Goal: Transaction & Acquisition: Book appointment/travel/reservation

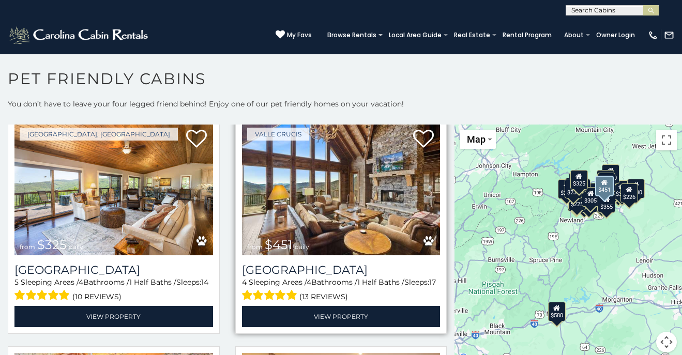
scroll to position [265, 0]
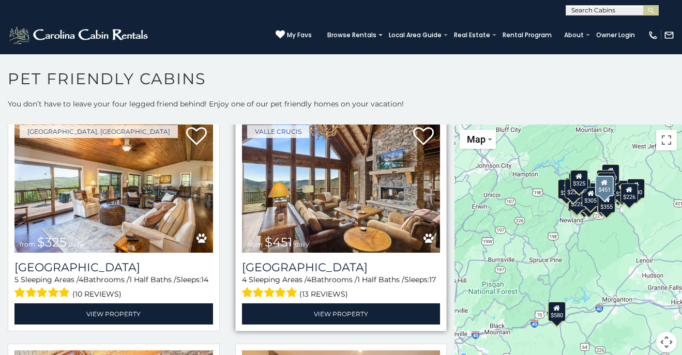
click at [316, 205] on img at bounding box center [341, 186] width 198 height 133
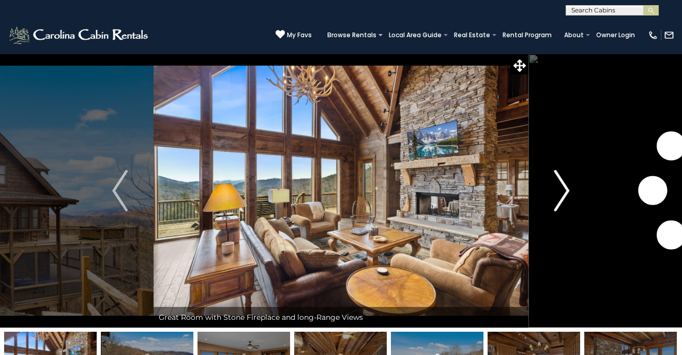
click at [565, 189] on img "Next" at bounding box center [562, 190] width 16 height 41
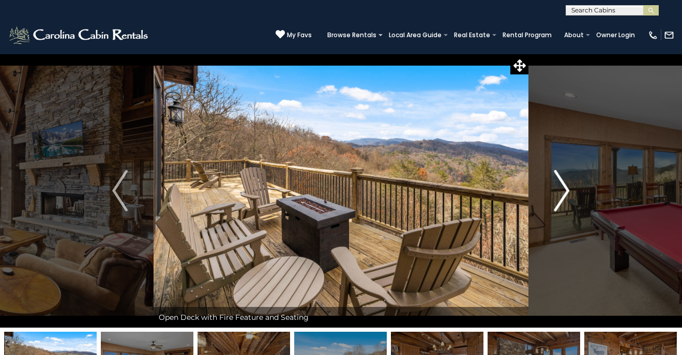
click at [565, 189] on img "Next" at bounding box center [562, 190] width 16 height 41
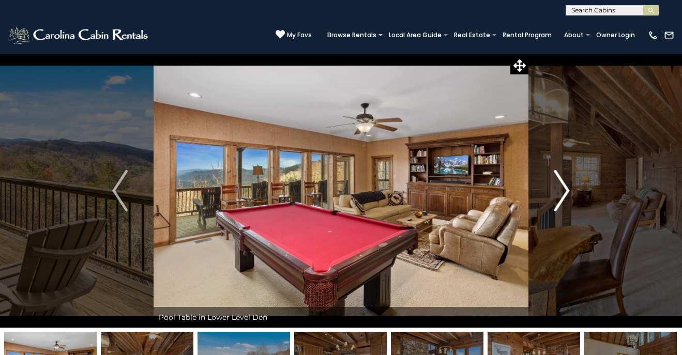
click at [565, 190] on img "Next" at bounding box center [562, 190] width 16 height 41
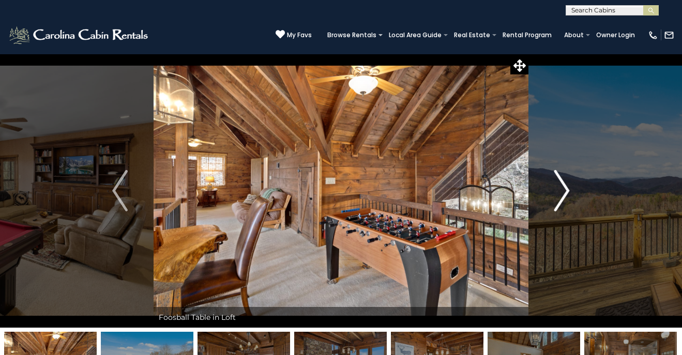
click at [565, 190] on img "Next" at bounding box center [562, 190] width 16 height 41
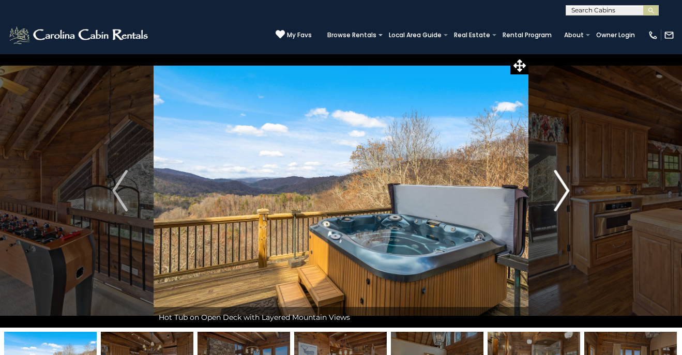
click at [565, 190] on img "Next" at bounding box center [562, 190] width 16 height 41
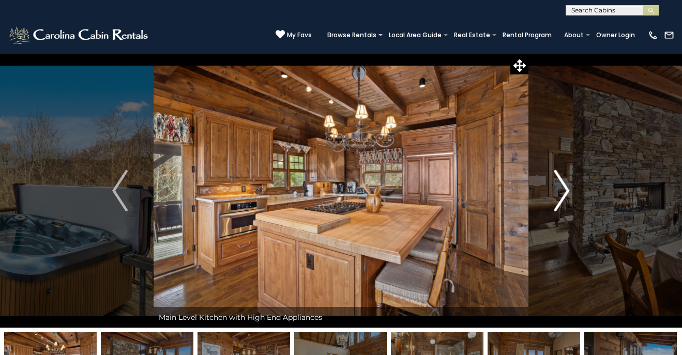
click at [565, 190] on img "Next" at bounding box center [562, 190] width 16 height 41
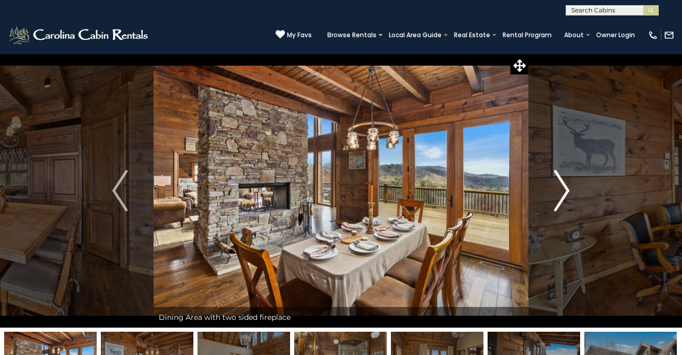
click at [565, 190] on img "Next" at bounding box center [562, 190] width 16 height 41
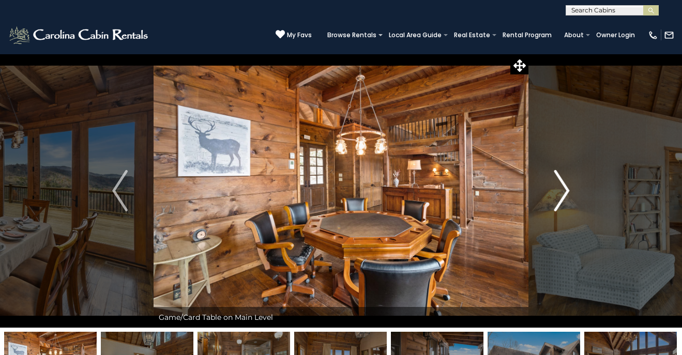
click at [565, 190] on img "Next" at bounding box center [562, 190] width 16 height 41
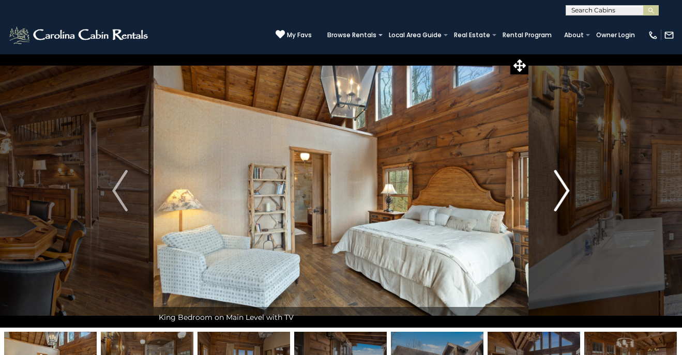
click at [565, 190] on img "Next" at bounding box center [562, 190] width 16 height 41
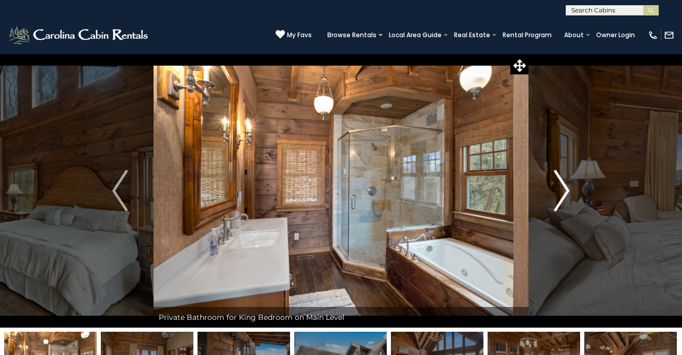
click at [565, 190] on img "Next" at bounding box center [562, 190] width 16 height 41
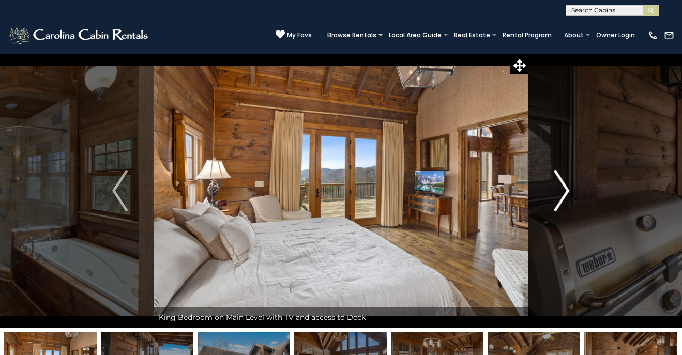
click at [565, 190] on img "Next" at bounding box center [562, 190] width 16 height 41
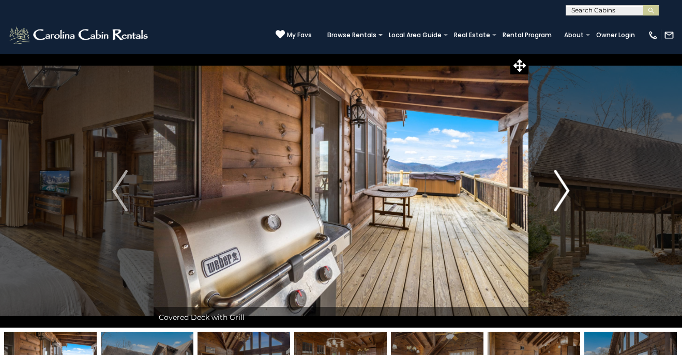
click at [565, 190] on img "Next" at bounding box center [562, 190] width 16 height 41
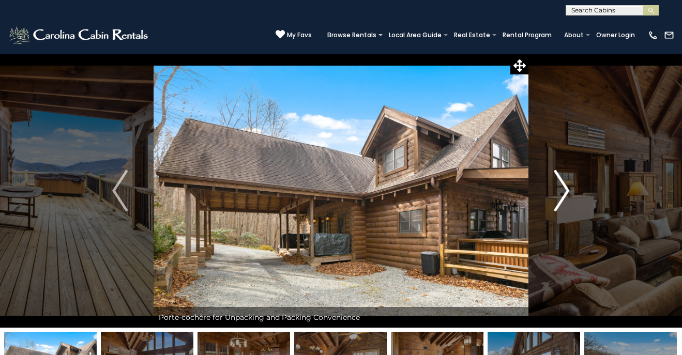
click at [565, 190] on img "Next" at bounding box center [562, 190] width 16 height 41
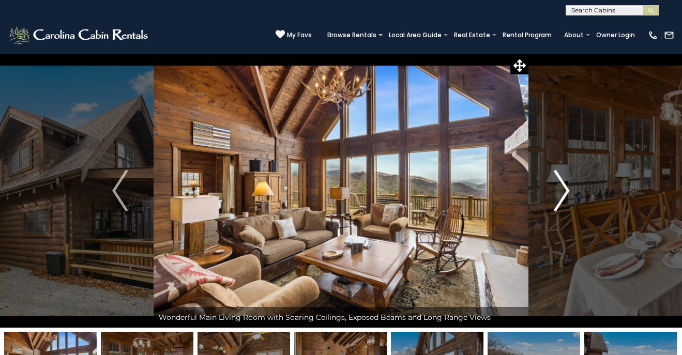
click at [565, 190] on img "Next" at bounding box center [562, 190] width 16 height 41
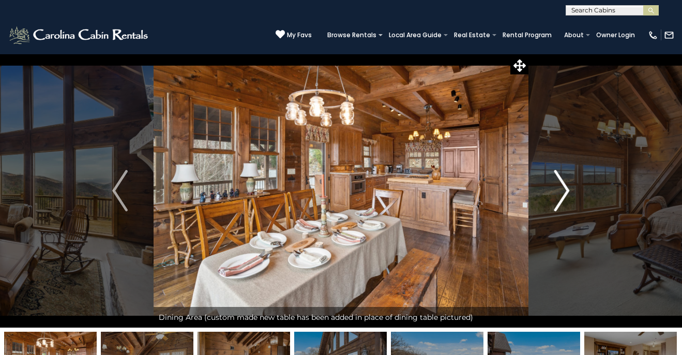
click at [565, 190] on img "Next" at bounding box center [562, 190] width 16 height 41
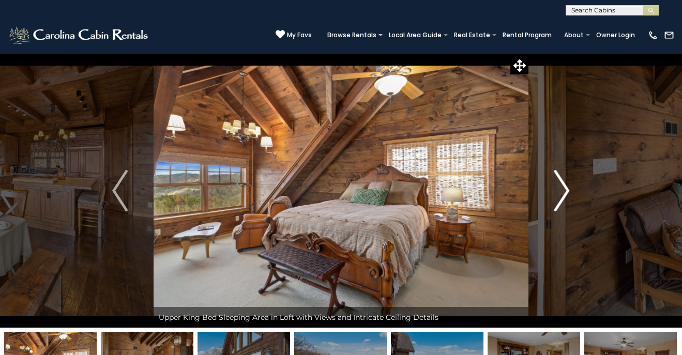
click at [565, 190] on img "Next" at bounding box center [562, 190] width 16 height 41
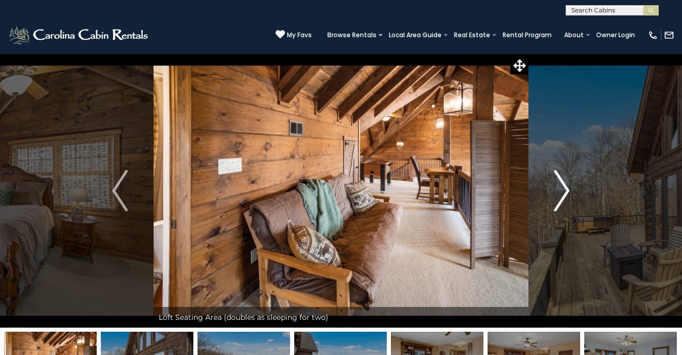
click at [565, 190] on img "Next" at bounding box center [562, 190] width 16 height 41
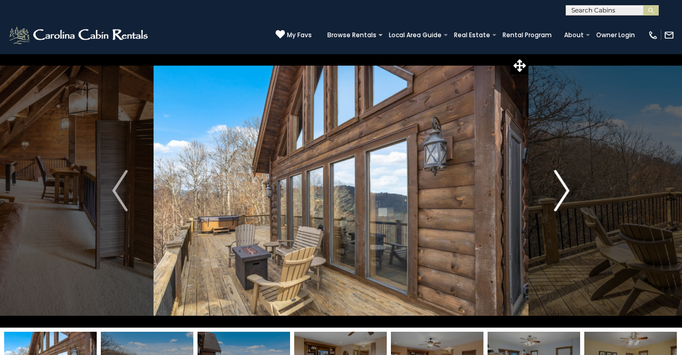
click at [565, 190] on img "Next" at bounding box center [562, 190] width 16 height 41
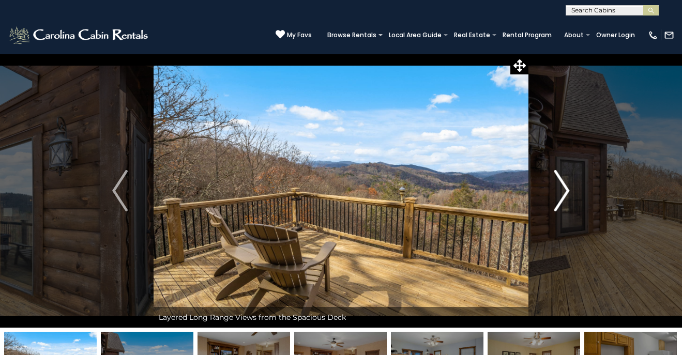
click at [565, 190] on img "Next" at bounding box center [562, 190] width 16 height 41
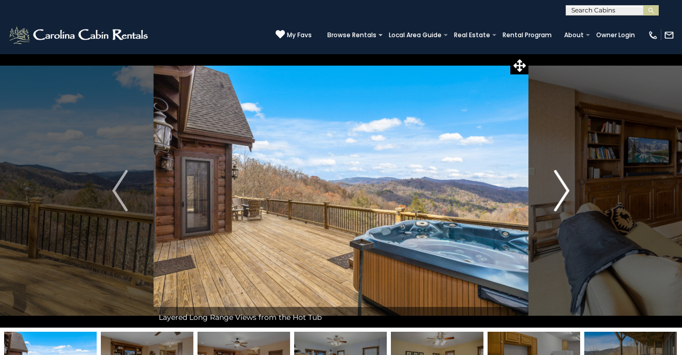
click at [565, 190] on img "Next" at bounding box center [562, 190] width 16 height 41
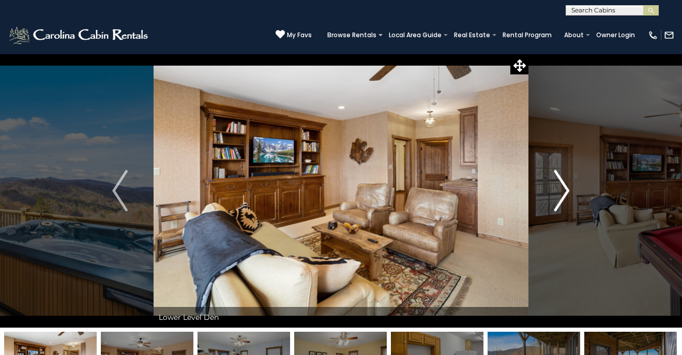
click at [565, 190] on img "Next" at bounding box center [562, 190] width 16 height 41
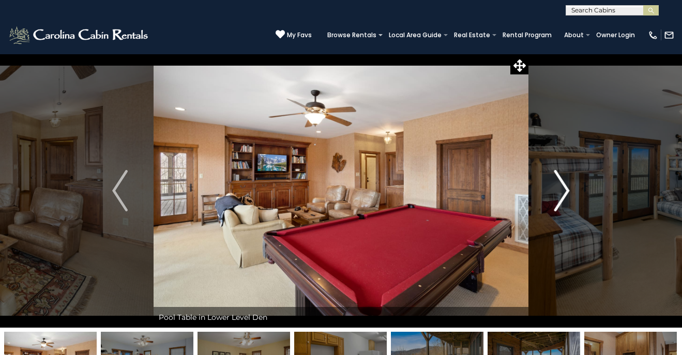
click at [565, 190] on img "Next" at bounding box center [562, 190] width 16 height 41
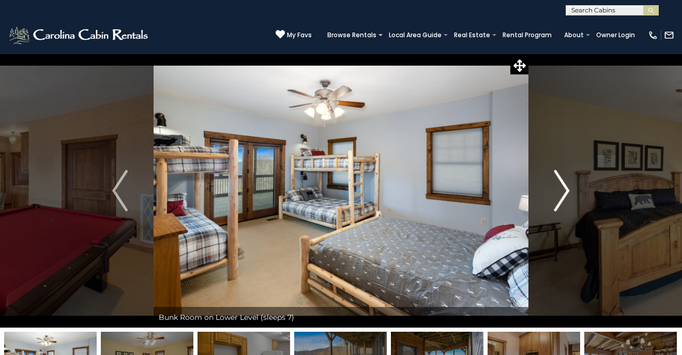
click at [565, 190] on img "Next" at bounding box center [562, 190] width 16 height 41
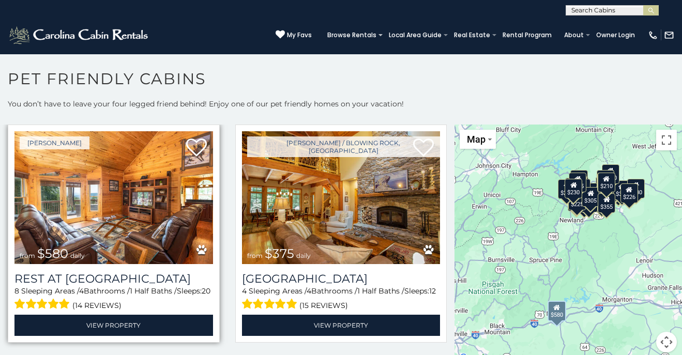
scroll to position [12, 0]
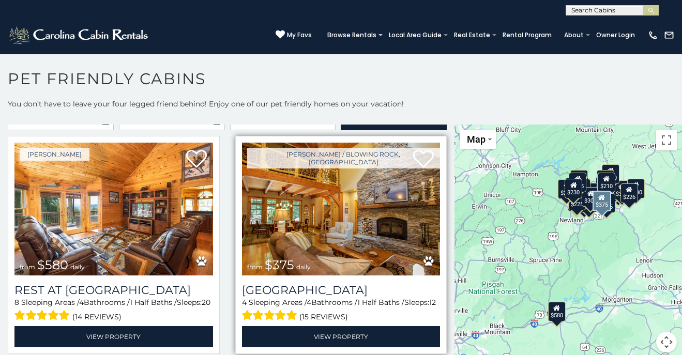
click at [320, 219] on img at bounding box center [341, 209] width 198 height 133
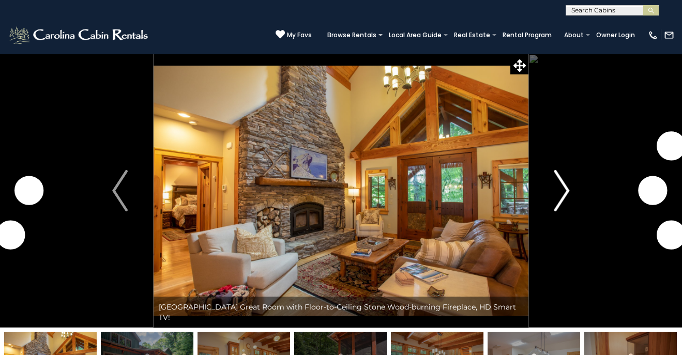
click at [562, 186] on img "Next" at bounding box center [562, 190] width 16 height 41
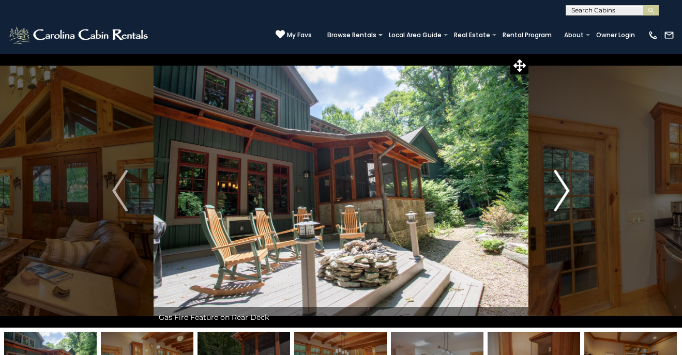
click at [562, 186] on img "Next" at bounding box center [562, 190] width 16 height 41
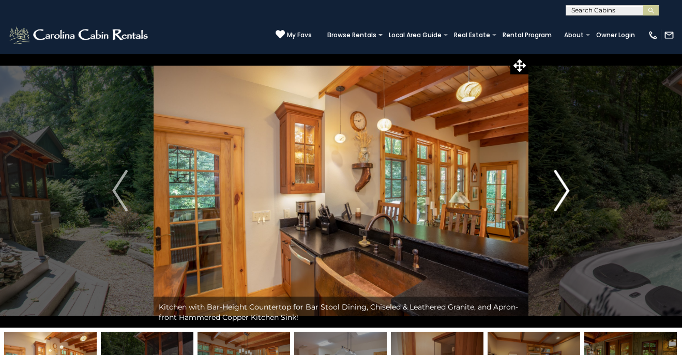
click at [562, 186] on img "Next" at bounding box center [562, 190] width 16 height 41
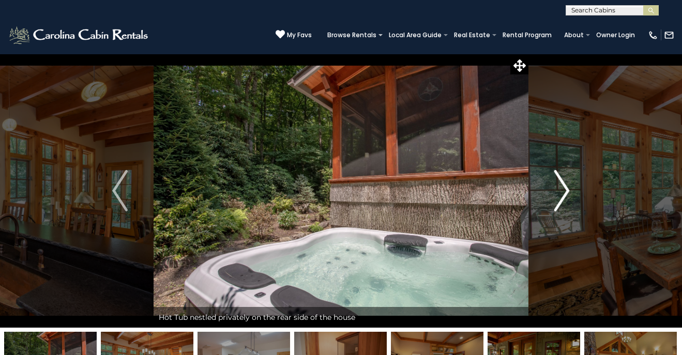
click at [562, 186] on img "Next" at bounding box center [562, 190] width 16 height 41
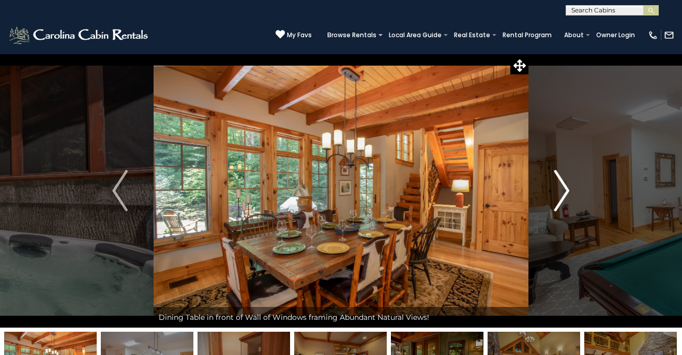
click at [562, 186] on img "Next" at bounding box center [562, 190] width 16 height 41
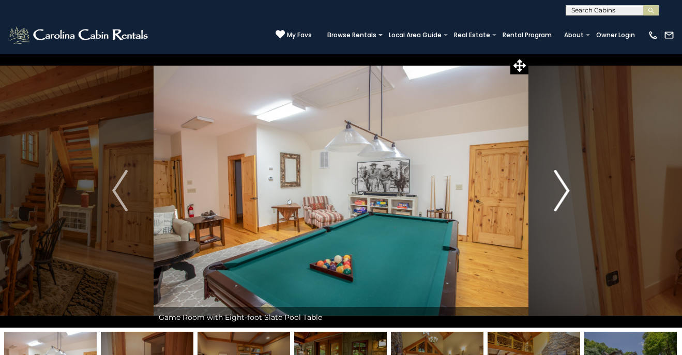
click at [562, 186] on img "Next" at bounding box center [562, 190] width 16 height 41
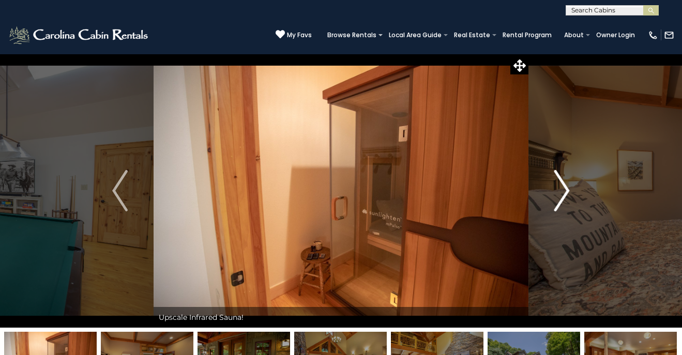
click at [562, 186] on img "Next" at bounding box center [562, 190] width 16 height 41
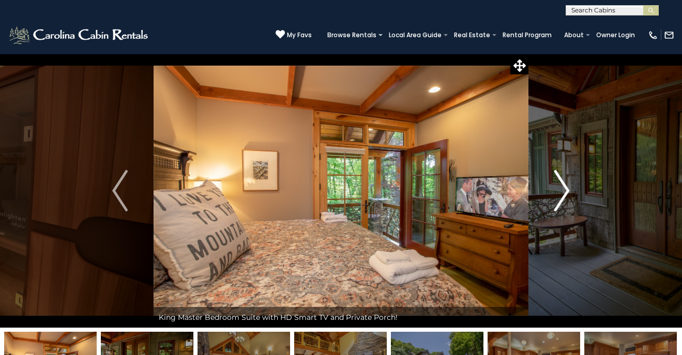
click at [562, 186] on img "Next" at bounding box center [562, 190] width 16 height 41
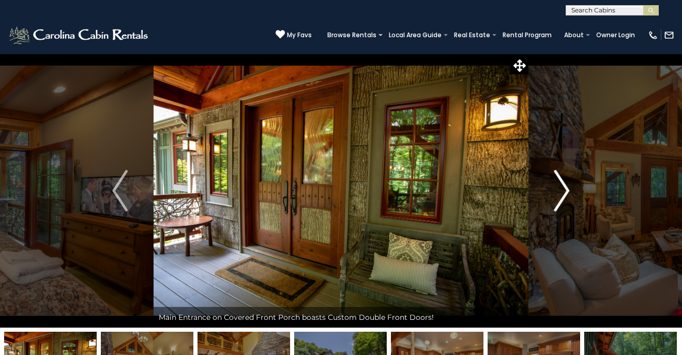
click at [562, 186] on img "Next" at bounding box center [562, 190] width 16 height 41
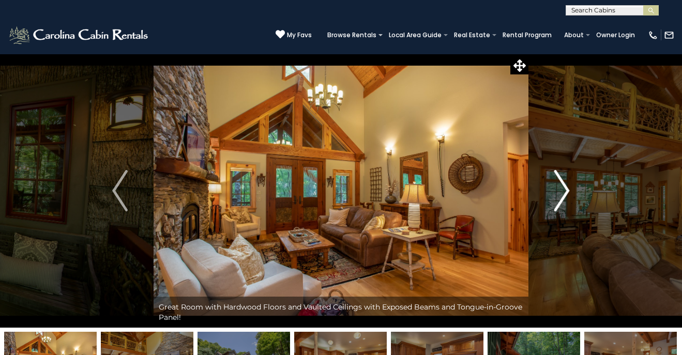
click at [562, 186] on img "Next" at bounding box center [562, 190] width 16 height 41
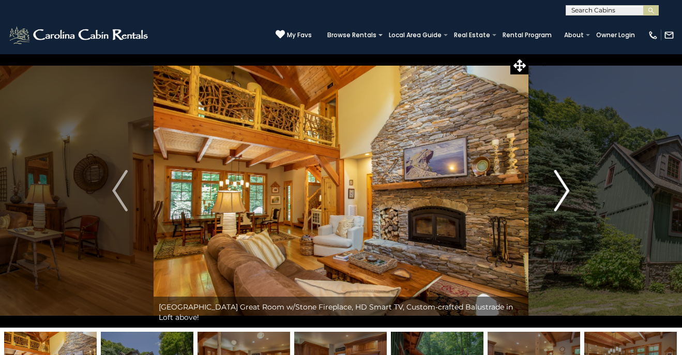
click at [562, 186] on img "Next" at bounding box center [562, 190] width 16 height 41
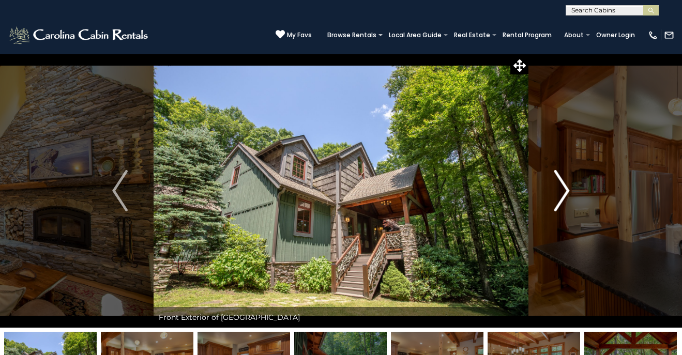
click at [562, 186] on img "Next" at bounding box center [562, 190] width 16 height 41
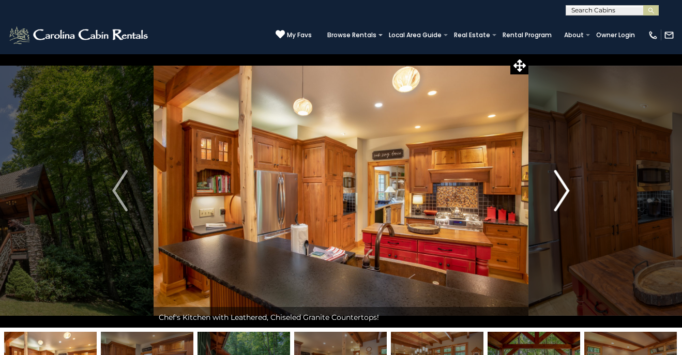
click at [562, 186] on img "Next" at bounding box center [562, 190] width 16 height 41
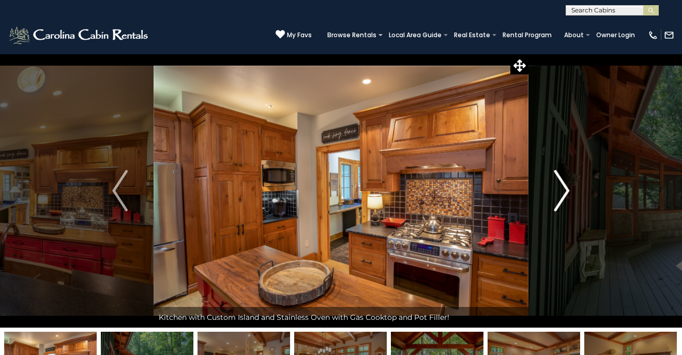
click at [562, 186] on img "Next" at bounding box center [562, 190] width 16 height 41
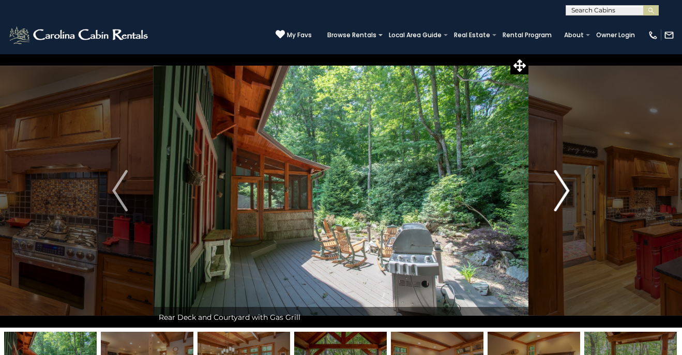
click at [562, 186] on img "Next" at bounding box center [562, 190] width 16 height 41
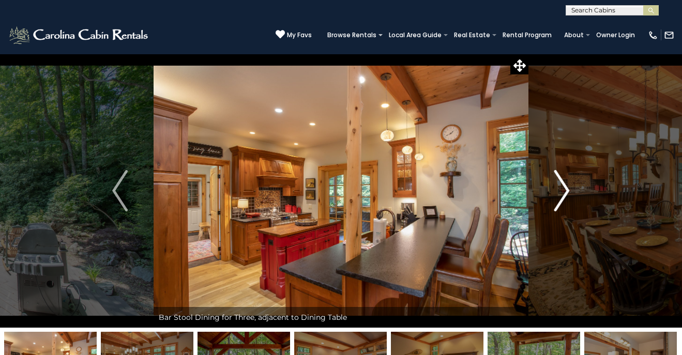
click at [562, 186] on img "Next" at bounding box center [562, 190] width 16 height 41
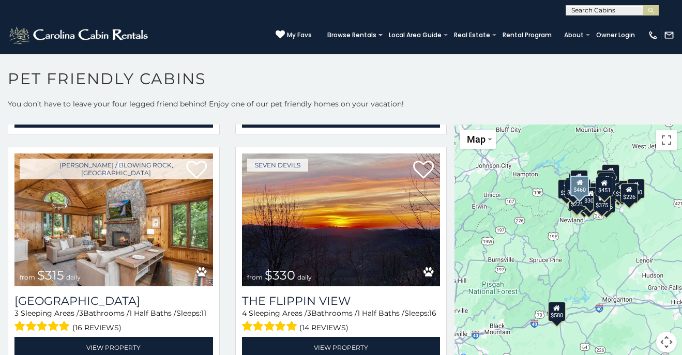
scroll to position [694, 0]
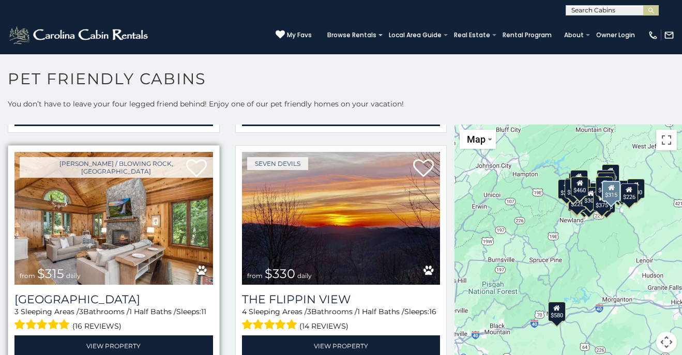
click at [73, 208] on img at bounding box center [113, 218] width 198 height 133
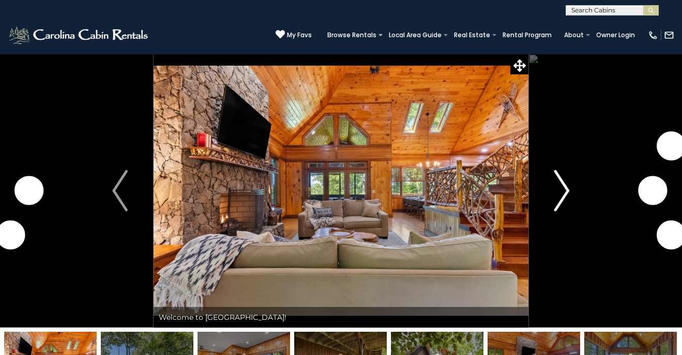
click at [565, 190] on img "Next" at bounding box center [562, 190] width 16 height 41
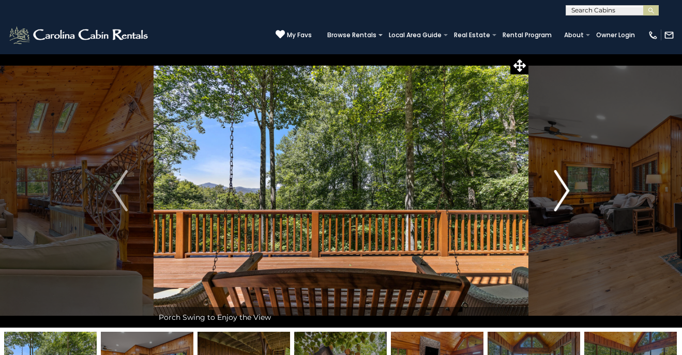
click at [565, 190] on img "Next" at bounding box center [562, 190] width 16 height 41
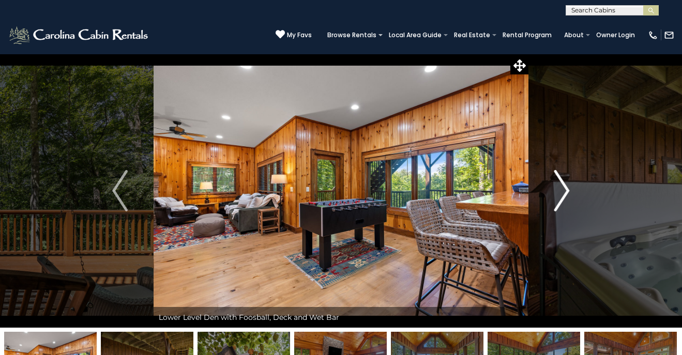
click at [565, 190] on img "Next" at bounding box center [562, 190] width 16 height 41
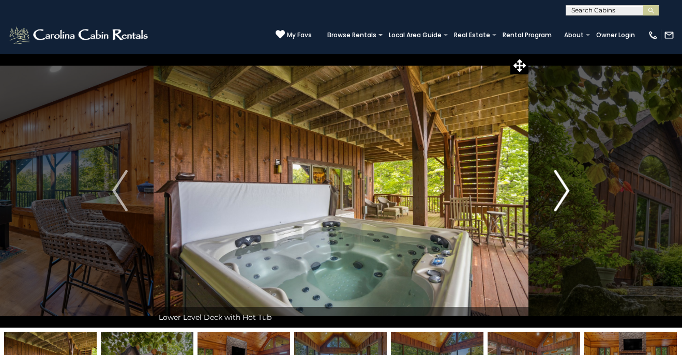
click at [565, 190] on img "Next" at bounding box center [562, 190] width 16 height 41
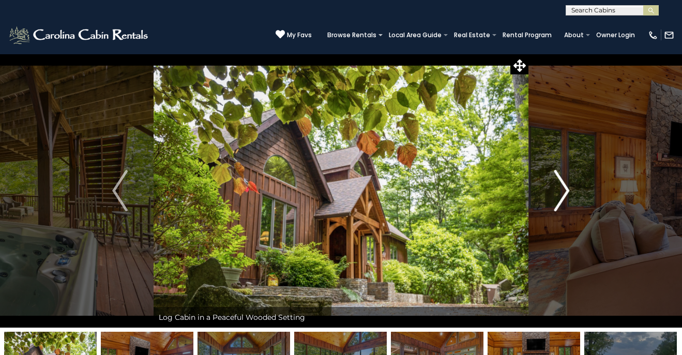
click at [565, 190] on img "Next" at bounding box center [562, 190] width 16 height 41
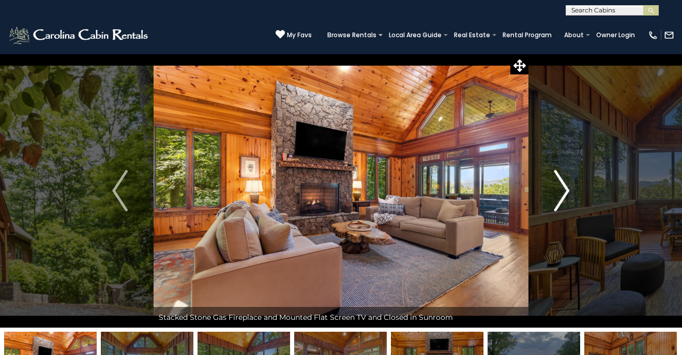
click at [565, 190] on img "Next" at bounding box center [562, 190] width 16 height 41
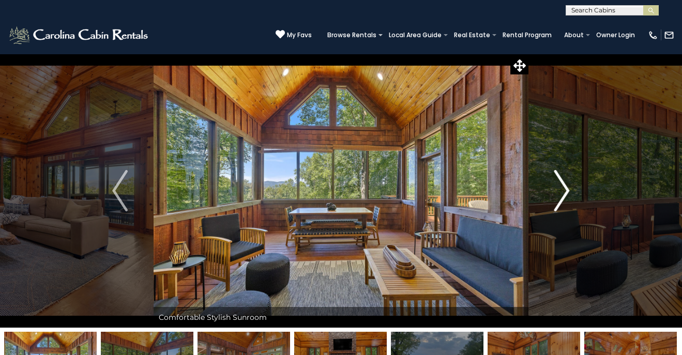
click at [565, 190] on img "Next" at bounding box center [562, 190] width 16 height 41
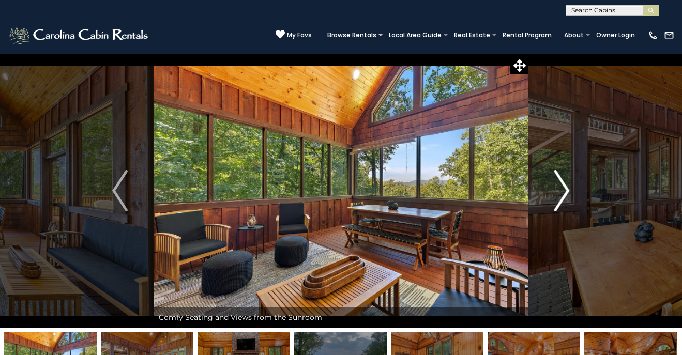
click at [565, 190] on img "Next" at bounding box center [562, 190] width 16 height 41
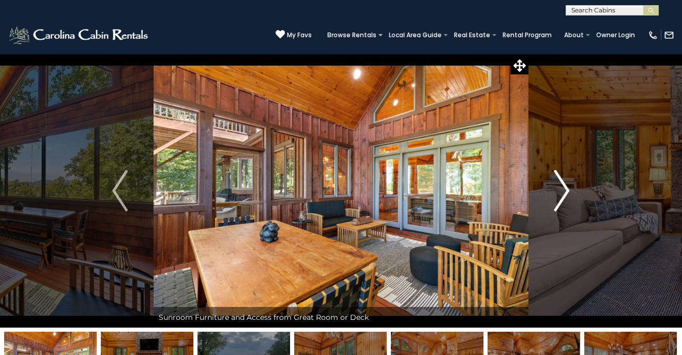
click at [565, 190] on img "Next" at bounding box center [562, 190] width 16 height 41
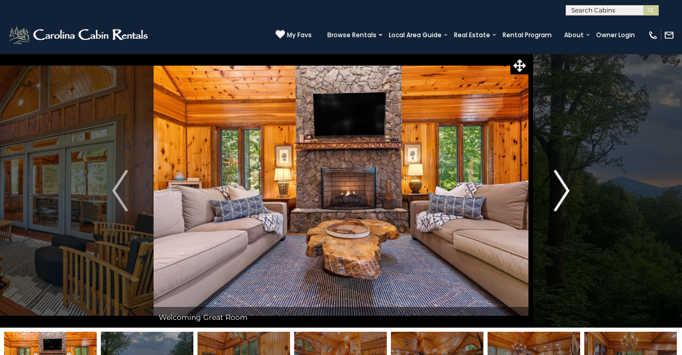
click at [565, 190] on img "Next" at bounding box center [562, 190] width 16 height 41
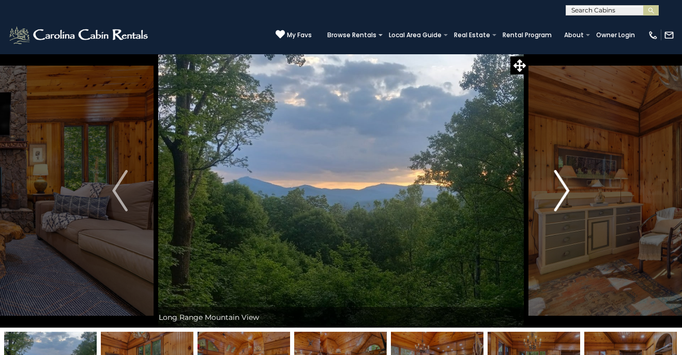
click at [565, 190] on img "Next" at bounding box center [562, 190] width 16 height 41
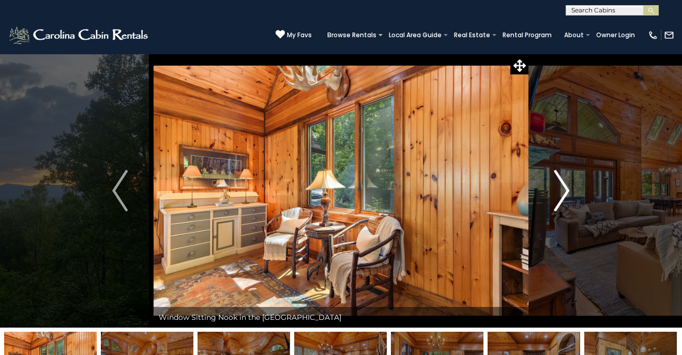
click at [565, 190] on img "Next" at bounding box center [562, 190] width 16 height 41
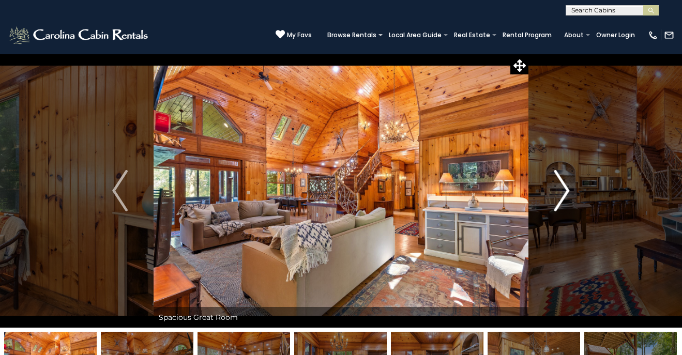
click at [565, 190] on img "Next" at bounding box center [562, 190] width 16 height 41
